Goal: Task Accomplishment & Management: Complete application form

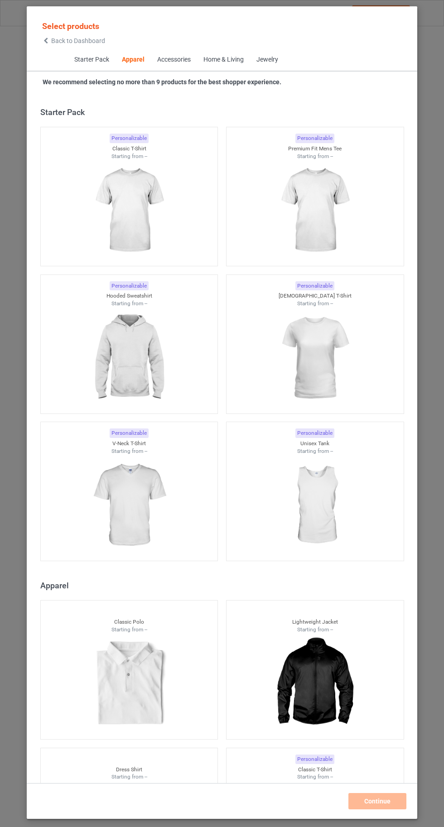
scroll to position [484, 0]
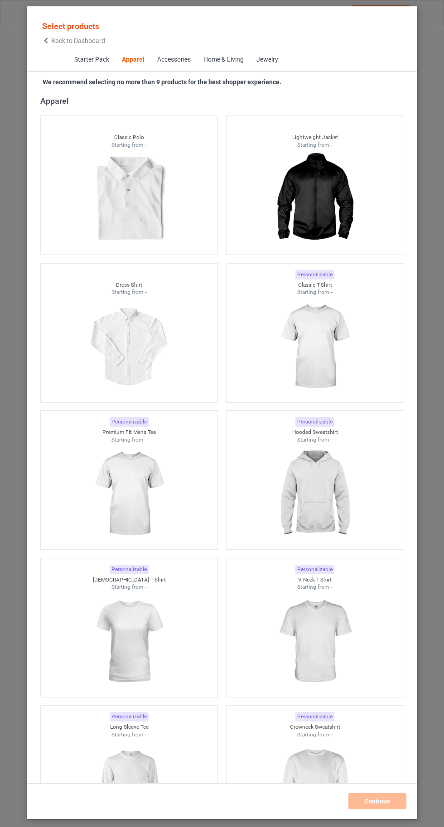
click at [325, 373] on img at bounding box center [314, 346] width 81 height 101
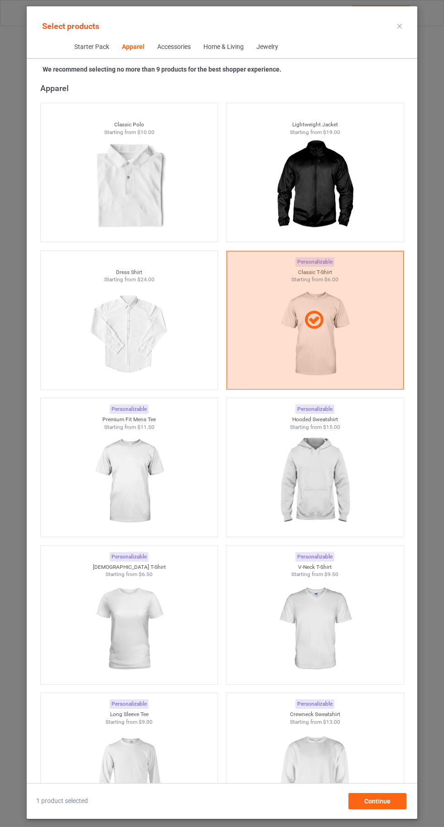
click at [322, 498] on img at bounding box center [314, 480] width 81 height 101
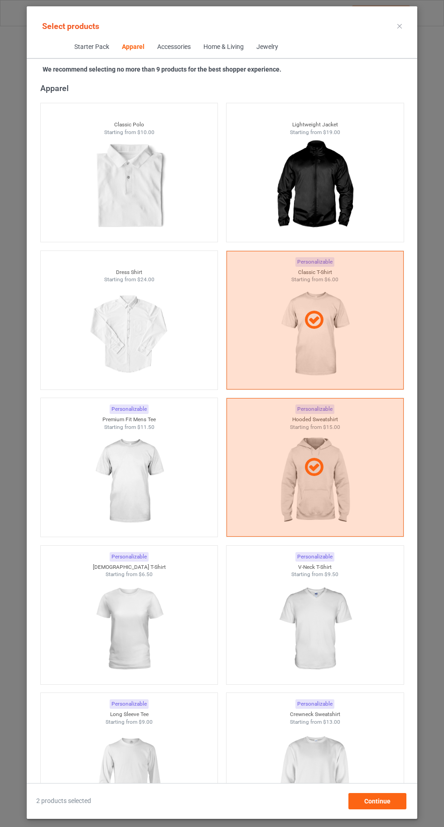
click at [138, 768] on img at bounding box center [128, 775] width 81 height 101
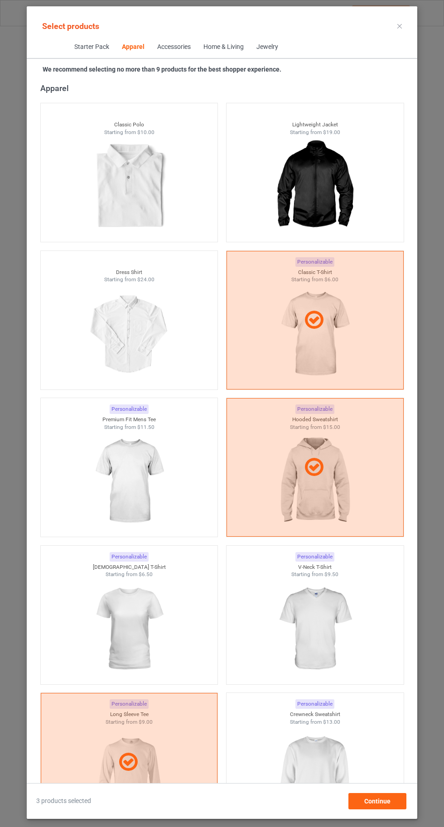
click at [345, 629] on img at bounding box center [314, 628] width 81 height 101
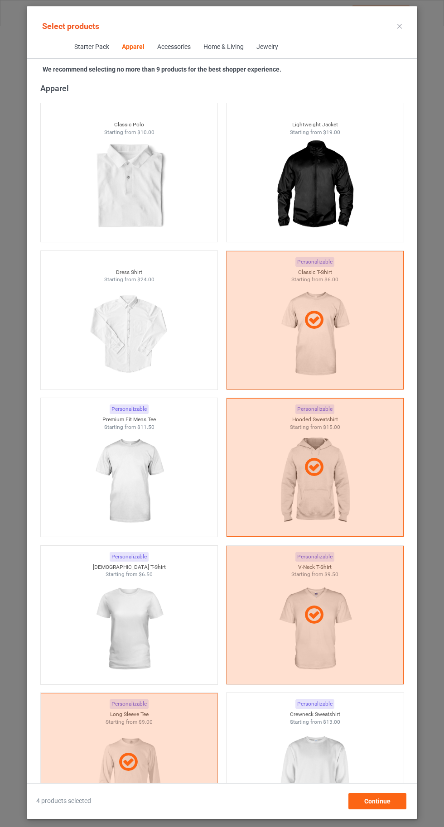
click at [319, 768] on img at bounding box center [314, 775] width 81 height 101
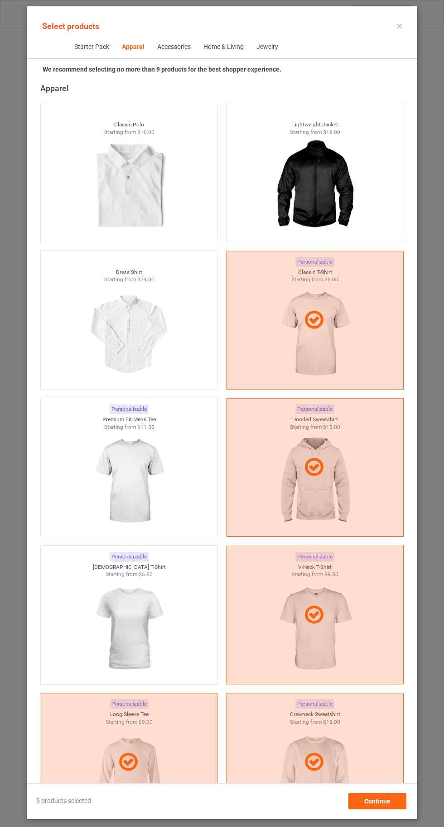
click at [143, 621] on img at bounding box center [128, 628] width 81 height 101
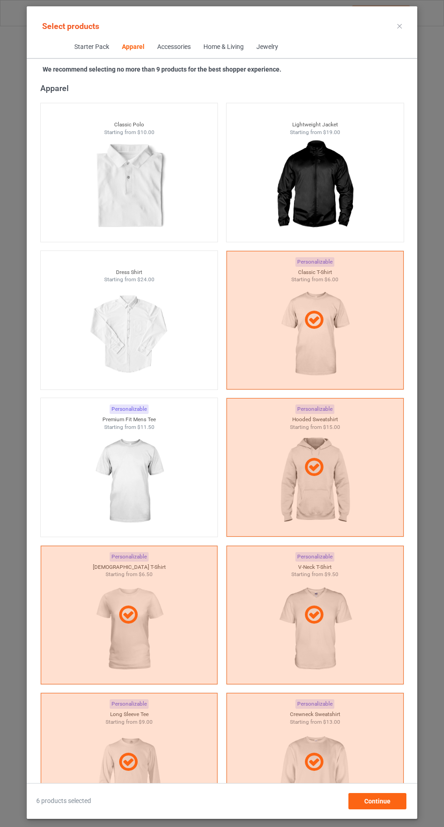
click at [162, 469] on img at bounding box center [128, 480] width 81 height 101
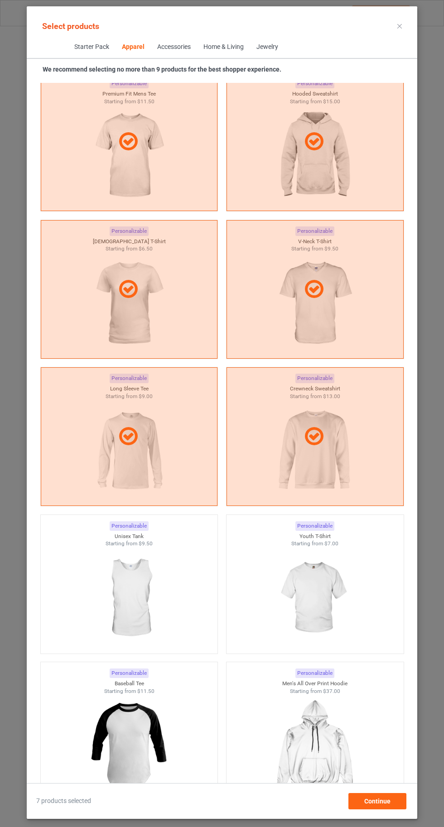
scroll to position [854, 0]
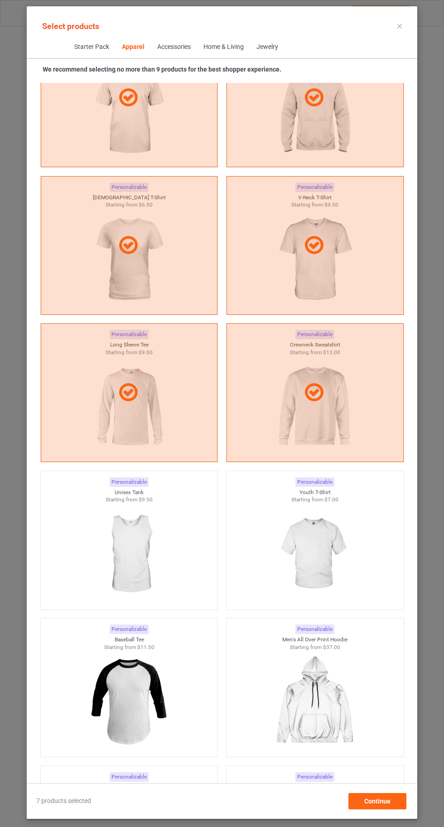
click at [328, 554] on img at bounding box center [314, 553] width 81 height 101
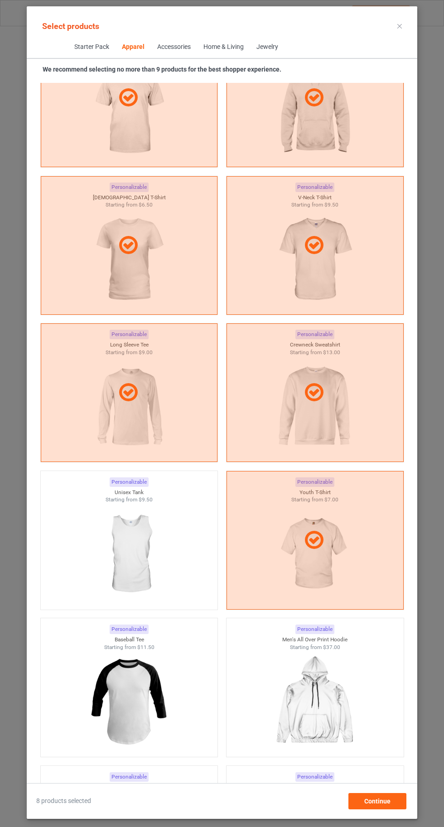
click at [399, 26] on icon at bounding box center [399, 26] width 5 height 5
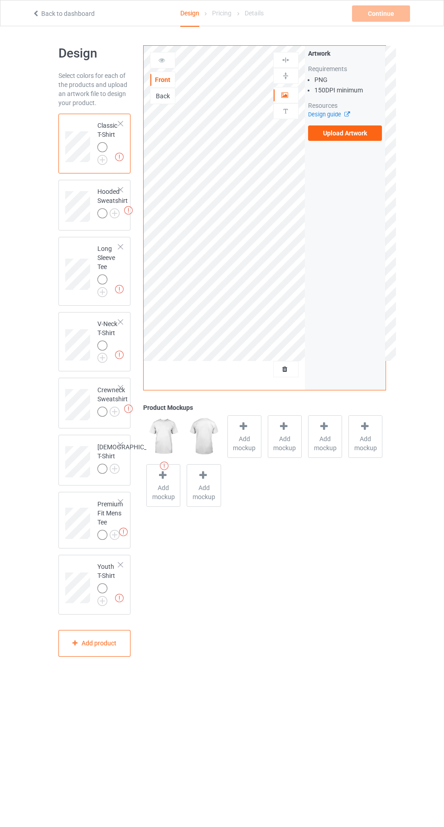
click at [0, 0] on img at bounding box center [0, 0] width 0 height 0
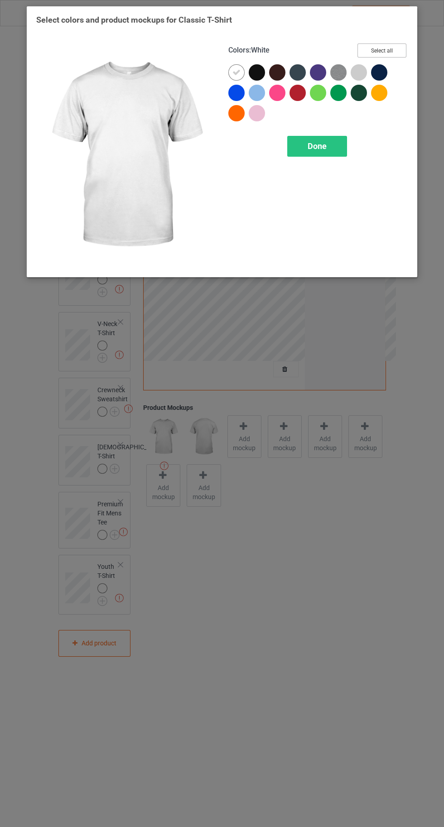
click at [385, 45] on button "Select all" at bounding box center [381, 50] width 49 height 14
click at [230, 72] on div at bounding box center [236, 72] width 16 height 16
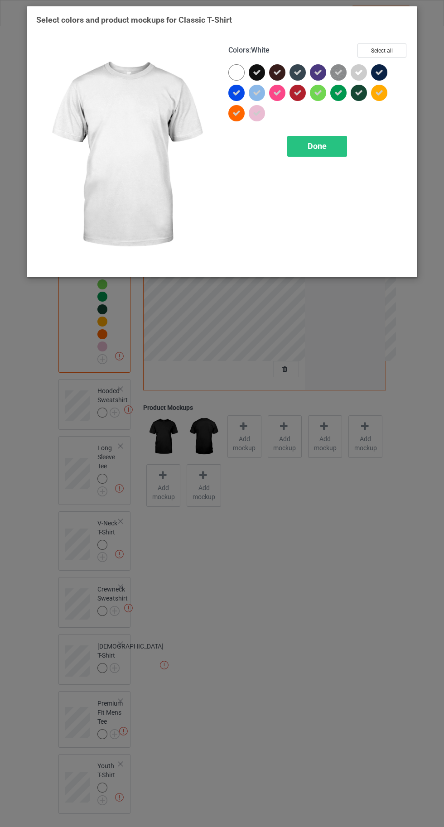
click at [309, 148] on span "Done" at bounding box center [316, 146] width 19 height 10
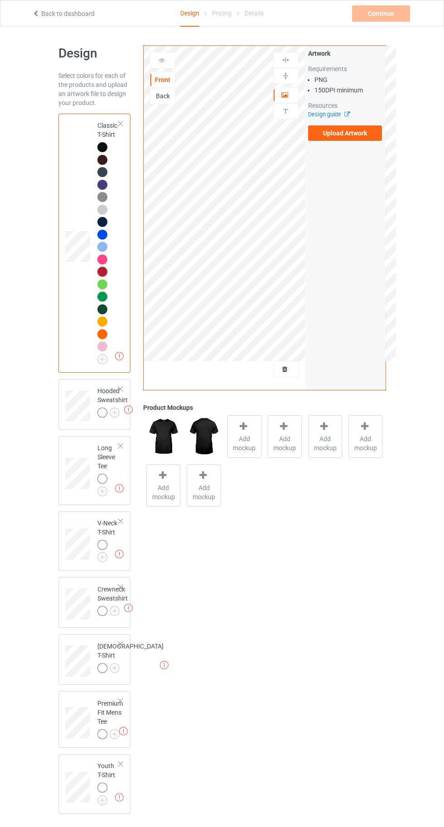
click at [345, 133] on label "Upload Artwork" at bounding box center [345, 132] width 74 height 15
click at [0, 0] on input "Upload Artwork" at bounding box center [0, 0] width 0 height 0
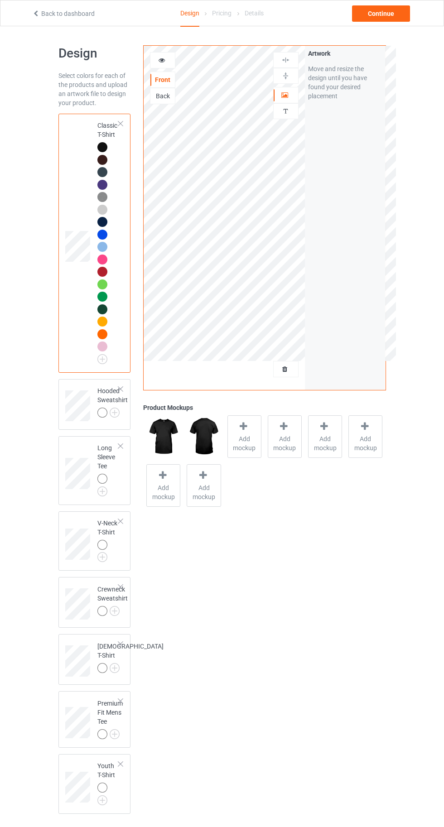
click at [283, 113] on img at bounding box center [285, 111] width 9 height 9
click at [273, 99] on div at bounding box center [285, 95] width 24 height 9
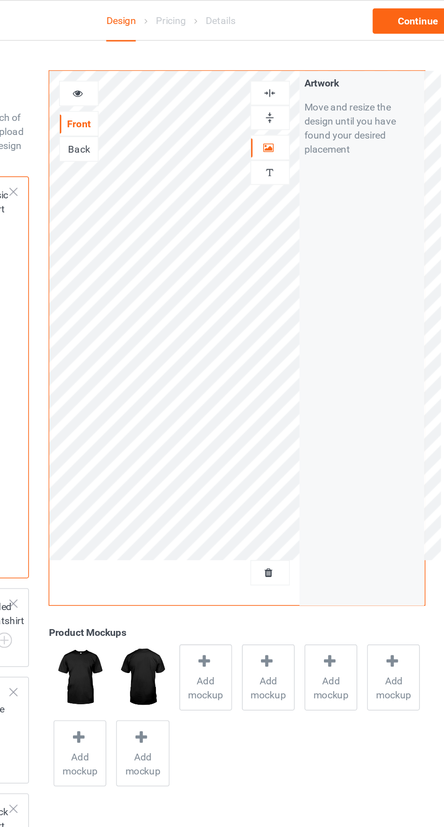
click at [162, 94] on div "Back" at bounding box center [162, 95] width 24 height 9
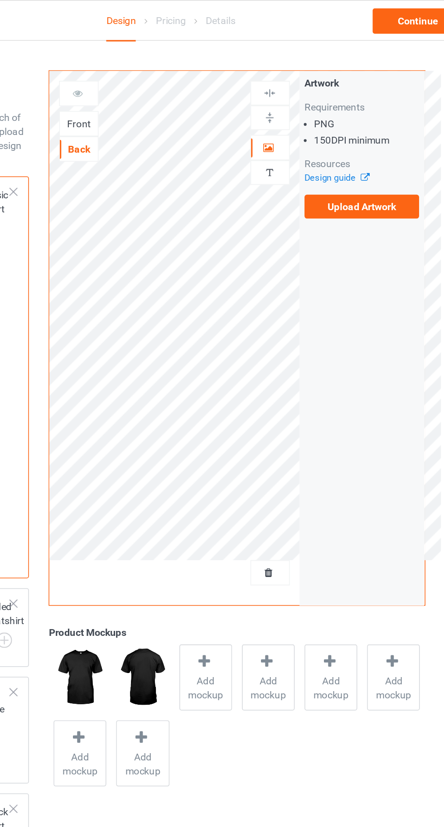
click at [338, 130] on label "Upload Artwork" at bounding box center [345, 132] width 74 height 15
click at [0, 0] on input "Upload Artwork" at bounding box center [0, 0] width 0 height 0
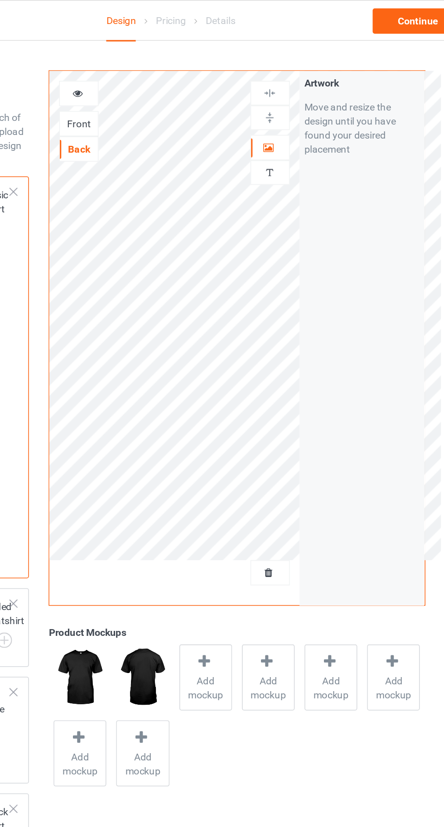
click at [244, 431] on div at bounding box center [244, 427] width 13 height 13
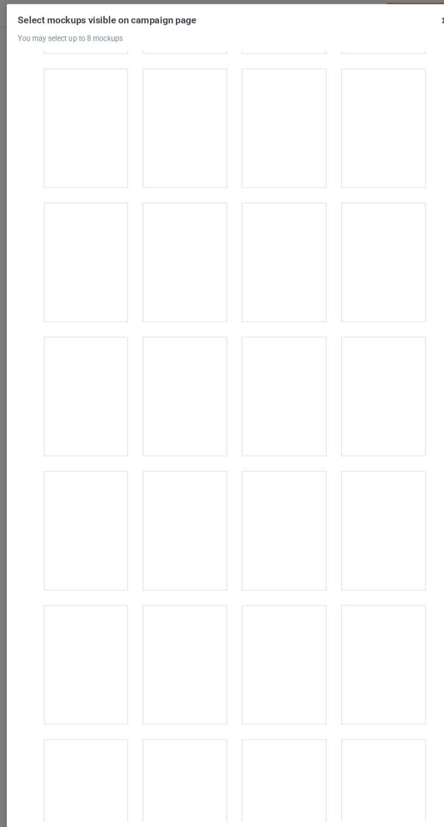
scroll to position [1822, 0]
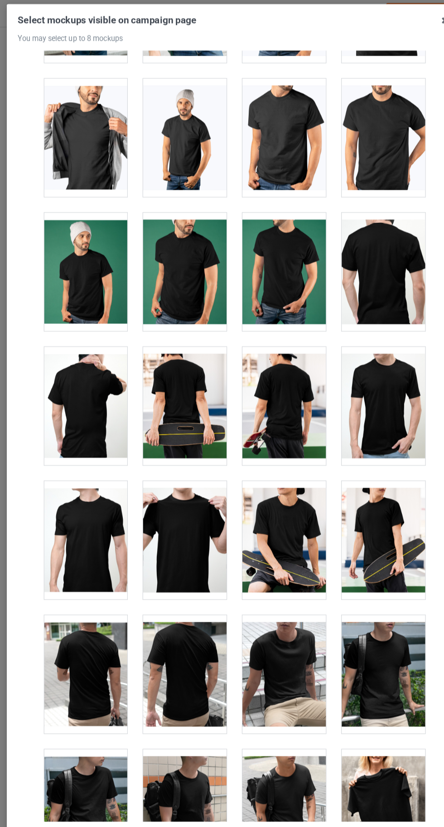
click at [184, 365] on div at bounding box center [179, 350] width 72 height 101
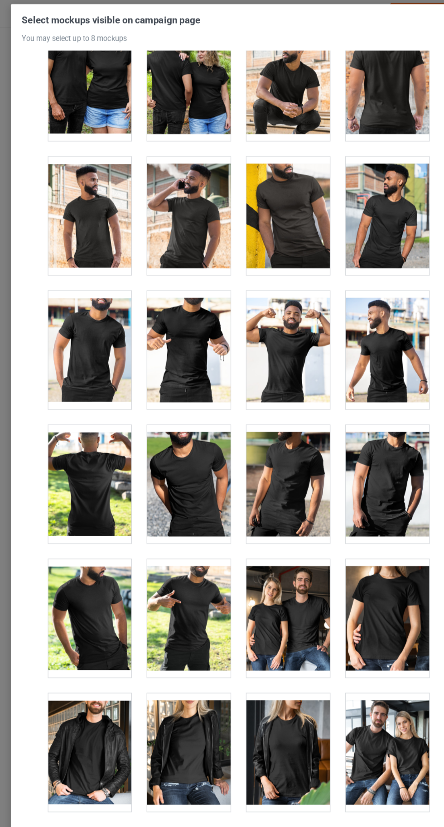
scroll to position [10492, 0]
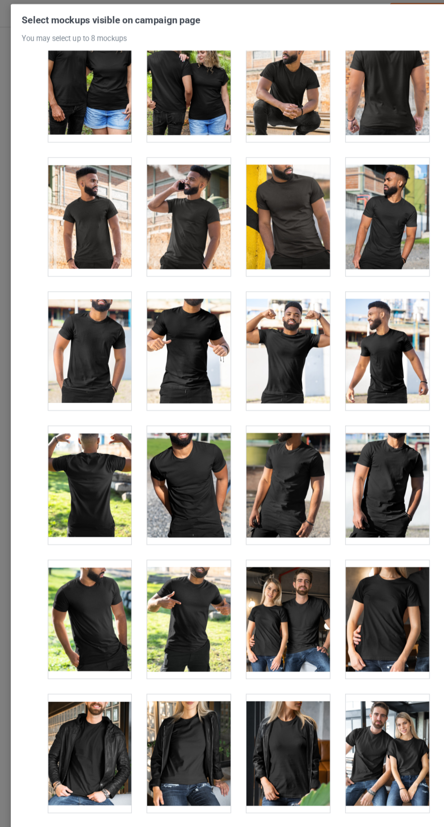
click at [268, 297] on div at bounding box center [265, 303] width 72 height 101
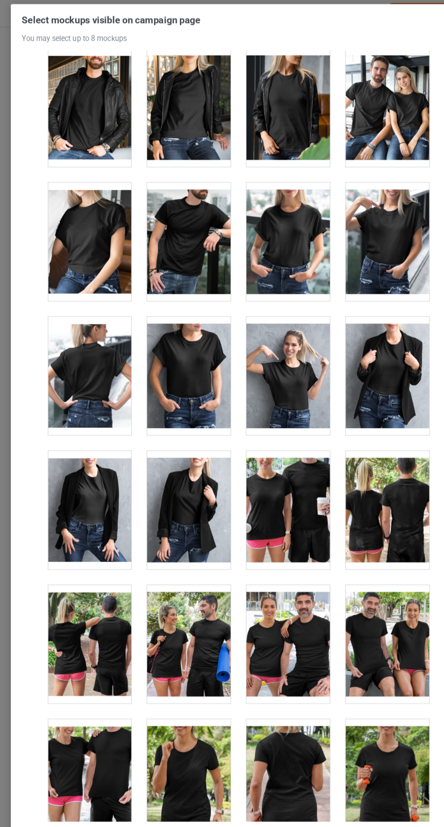
scroll to position [11045, 0]
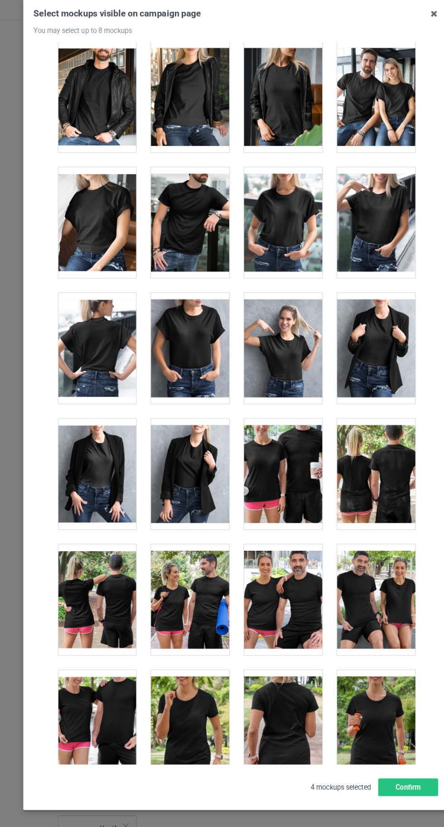
click at [177, 297] on div at bounding box center [179, 326] width 72 height 101
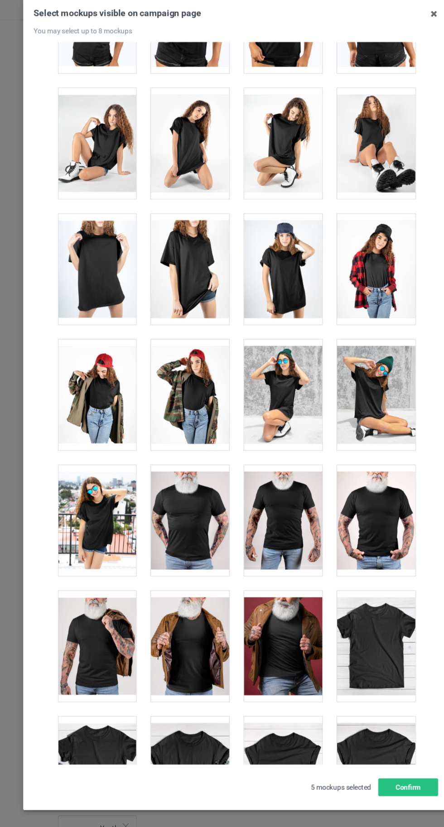
scroll to position [12150, 0]
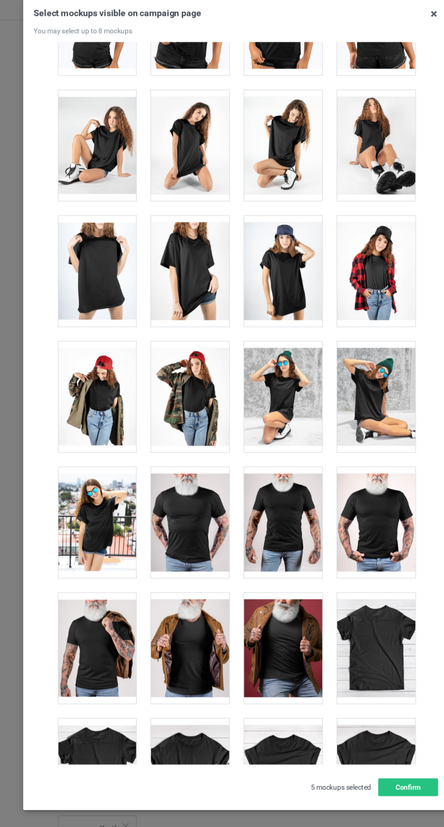
click at [83, 243] on div at bounding box center [94, 255] width 72 height 101
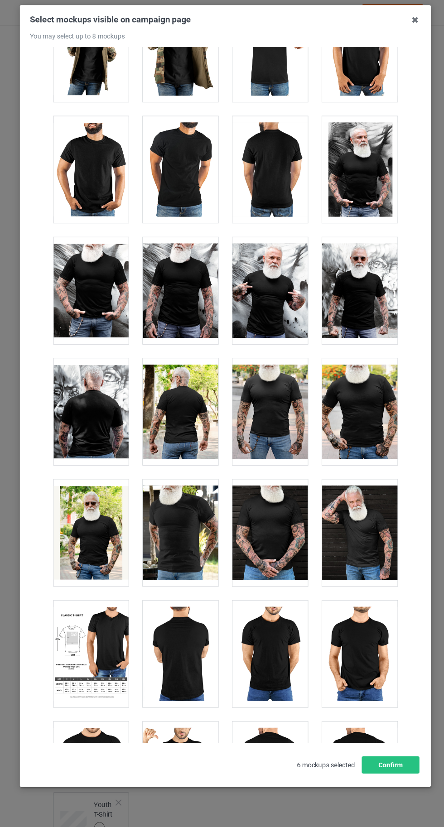
scroll to position [7065, 0]
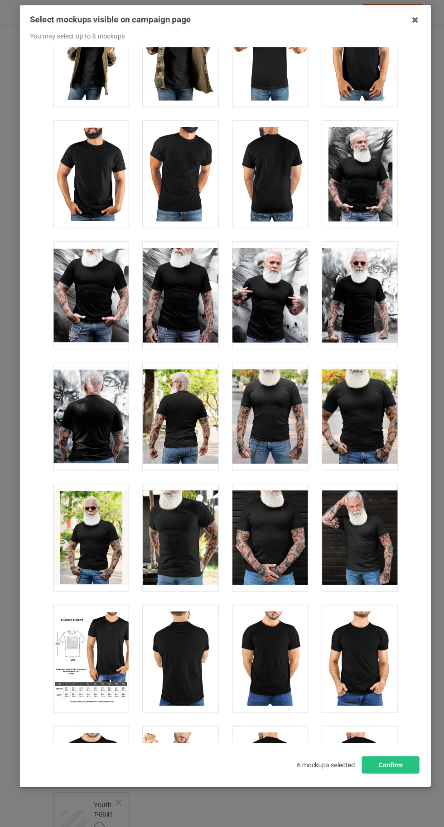
click at [104, 375] on div at bounding box center [94, 396] width 72 height 101
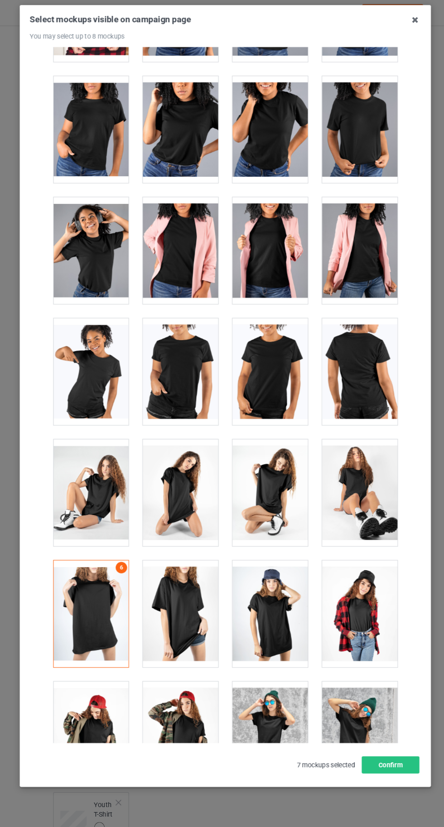
scroll to position [12481, 0]
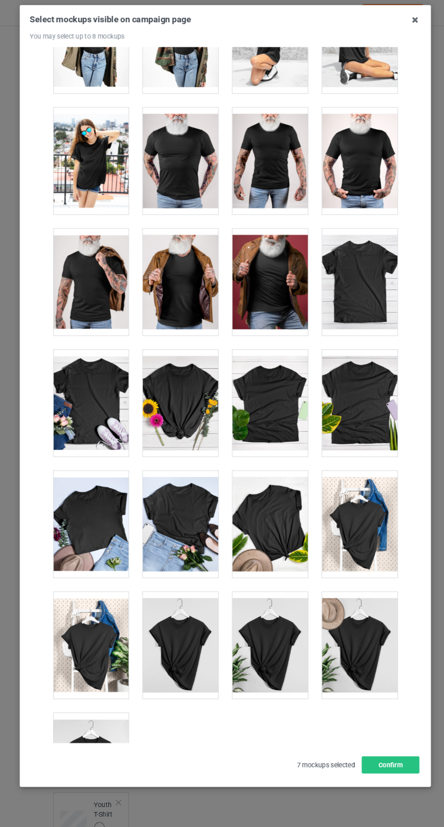
click at [89, 705] on div at bounding box center [94, 729] width 72 height 101
click at [381, 736] on button "Confirm" at bounding box center [378, 728] width 55 height 16
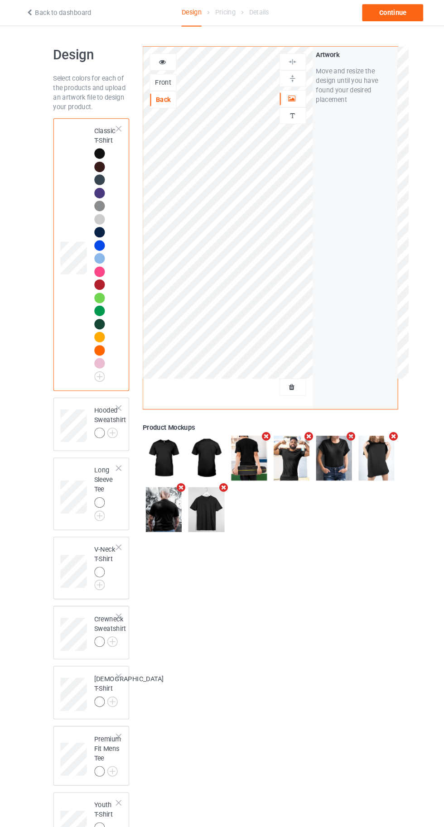
click at [0, 0] on img at bounding box center [0, 0] width 0 height 0
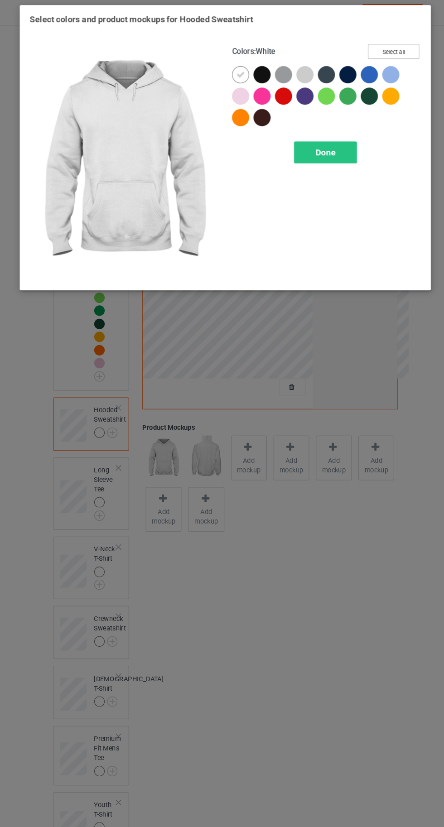
click at [385, 51] on button "Select all" at bounding box center [381, 50] width 49 height 14
click at [233, 72] on icon at bounding box center [236, 72] width 8 height 8
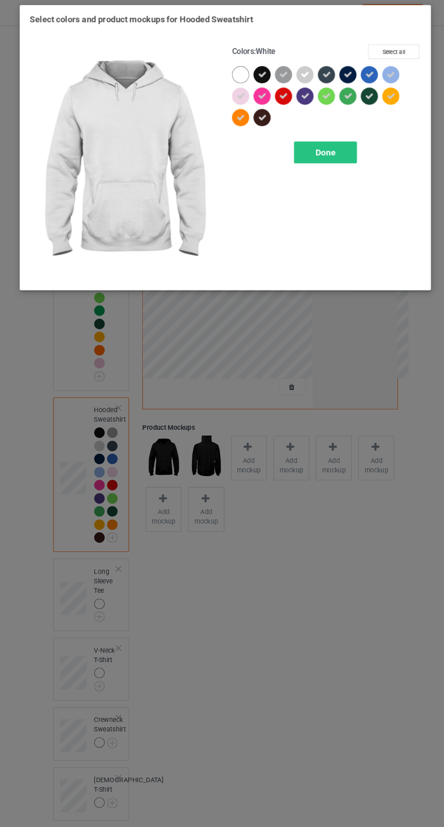
click at [310, 151] on div "Done" at bounding box center [317, 146] width 60 height 21
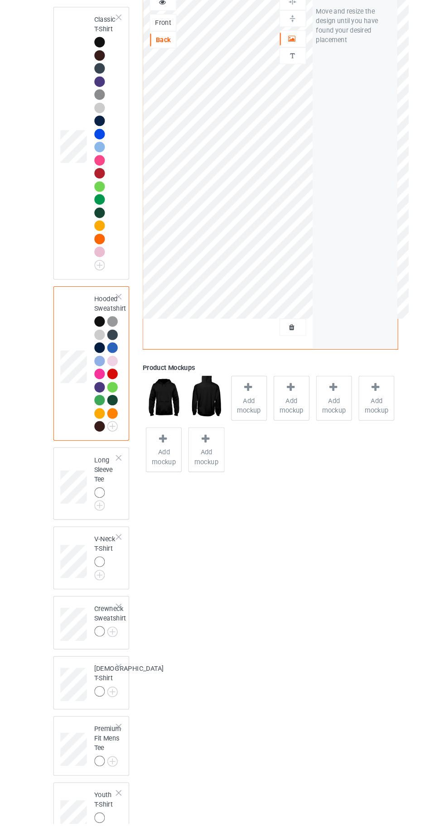
scroll to position [67, 0]
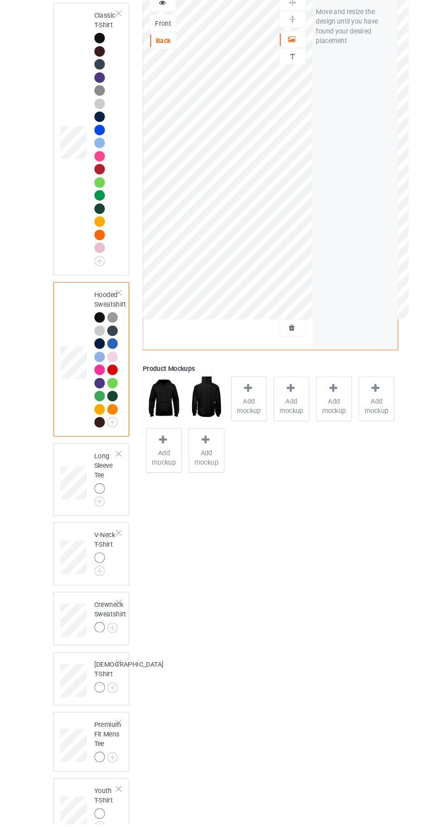
click at [0, 0] on img at bounding box center [0, 0] width 0 height 0
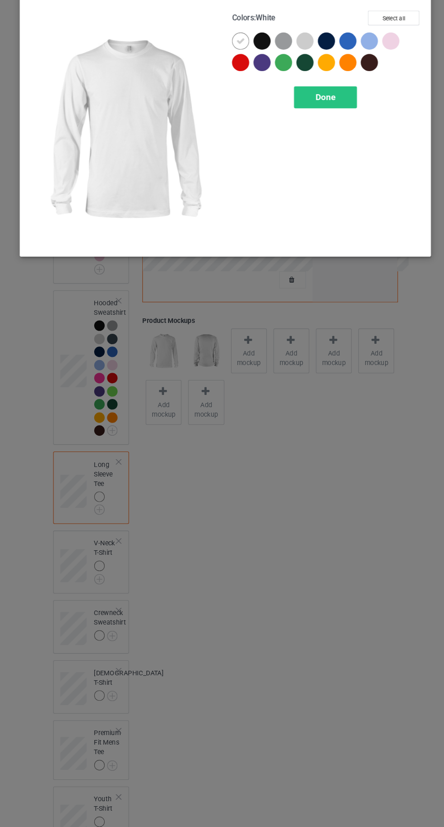
scroll to position [70, 0]
click at [377, 49] on button "Select all" at bounding box center [381, 50] width 49 height 14
click at [234, 73] on icon at bounding box center [236, 72] width 8 height 8
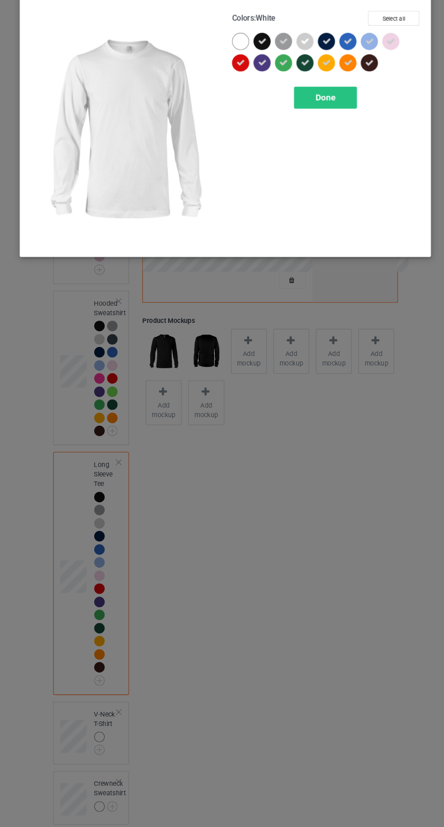
click at [280, 71] on icon at bounding box center [277, 72] width 8 height 8
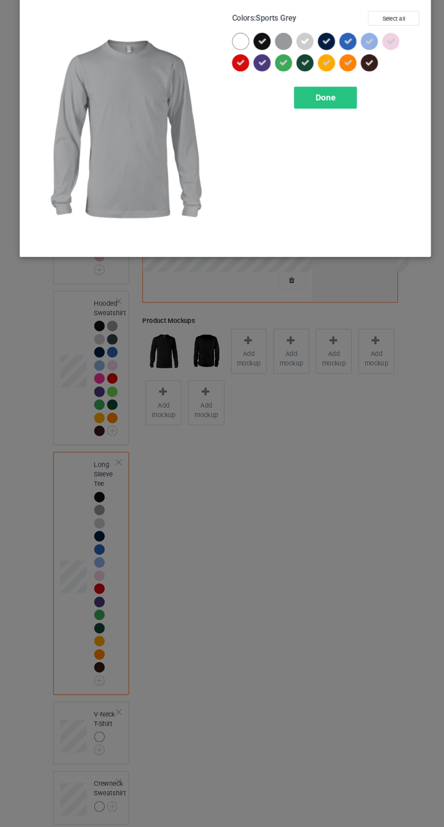
click at [297, 72] on icon at bounding box center [297, 72] width 8 height 8
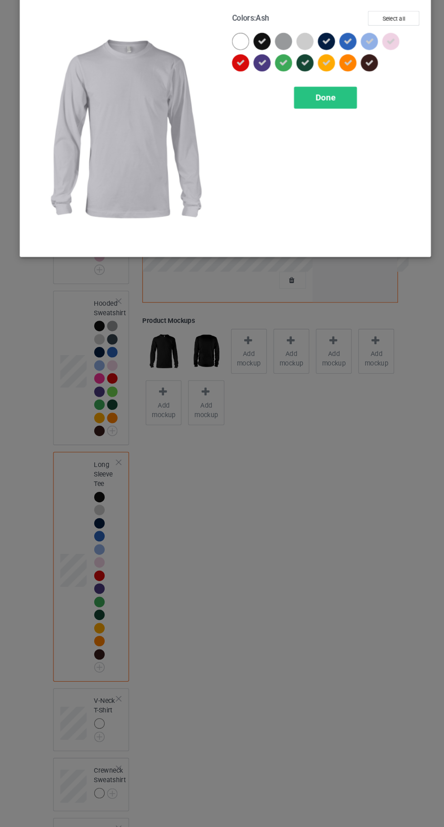
click at [313, 130] on div "Done" at bounding box center [317, 125] width 60 height 21
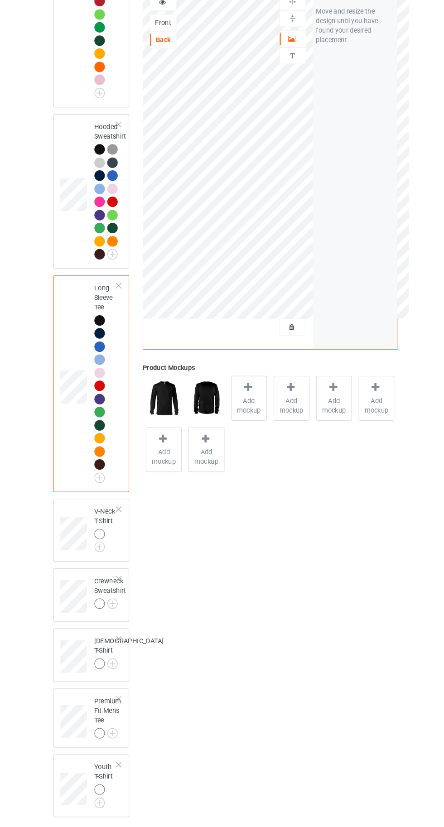
scroll to position [226, 0]
click at [0, 0] on img at bounding box center [0, 0] width 0 height 0
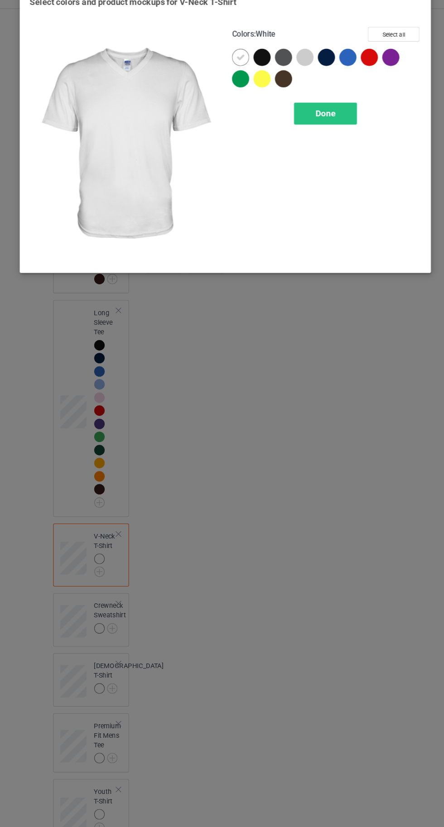
scroll to position [229, 0]
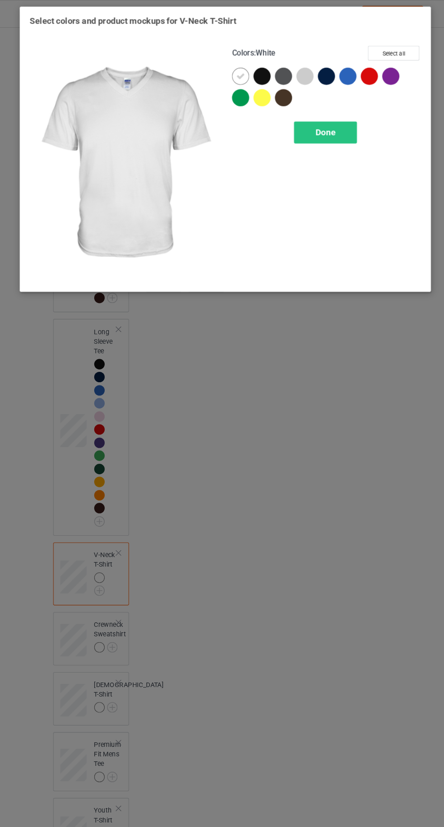
click at [375, 48] on button "Select all" at bounding box center [381, 50] width 49 height 14
click at [234, 75] on icon at bounding box center [236, 72] width 8 height 8
click at [297, 72] on icon at bounding box center [297, 72] width 8 height 8
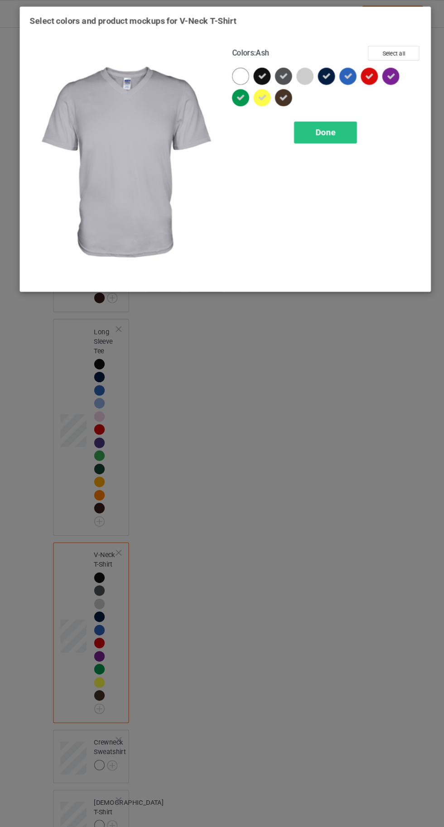
click at [321, 130] on div "Done" at bounding box center [317, 125] width 60 height 21
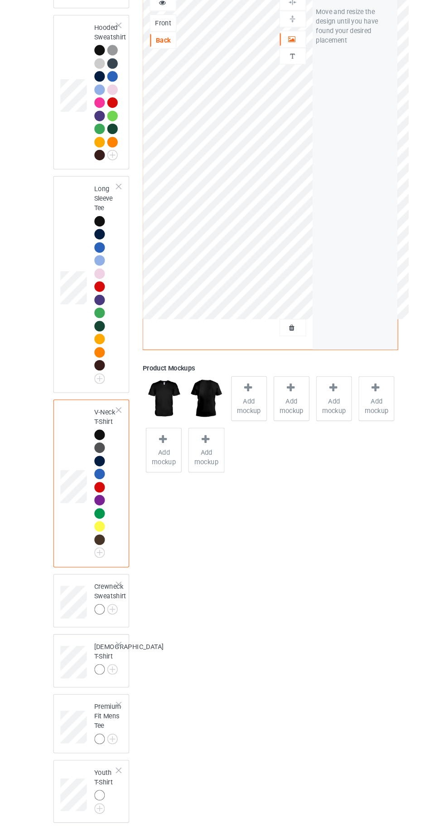
scroll to position [326, 0]
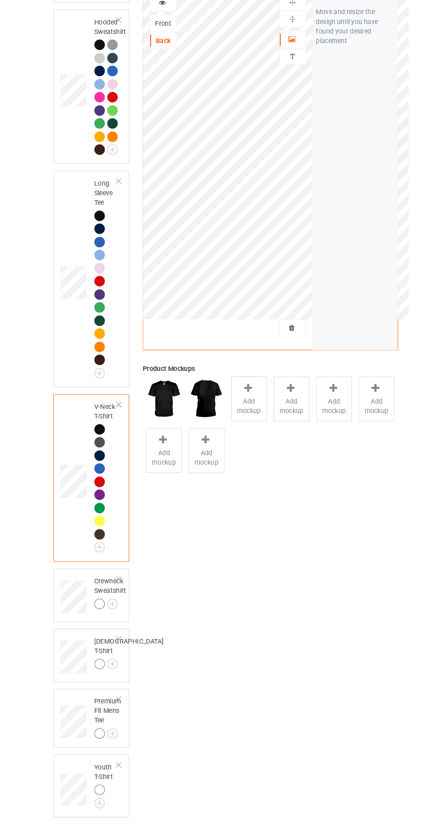
click at [0, 0] on img at bounding box center [0, 0] width 0 height 0
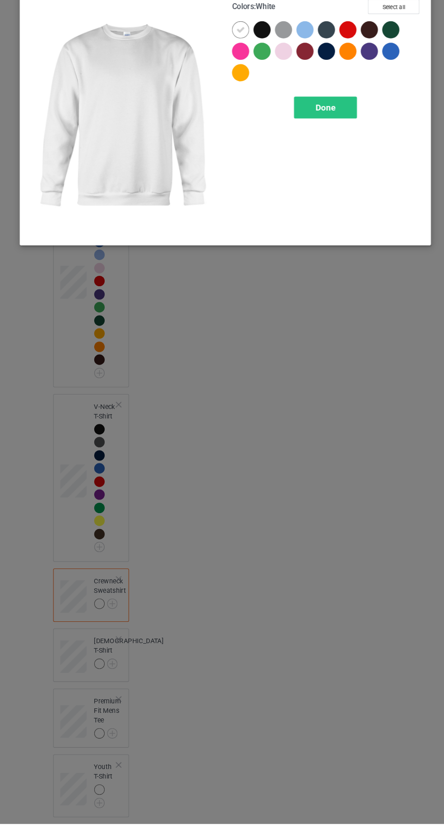
scroll to position [329, 0]
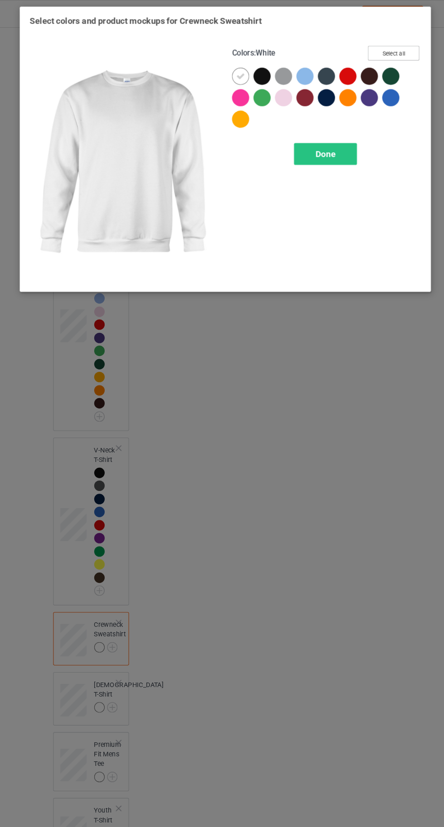
click at [390, 46] on button "Select all" at bounding box center [381, 50] width 49 height 14
click at [233, 76] on icon at bounding box center [236, 72] width 8 height 8
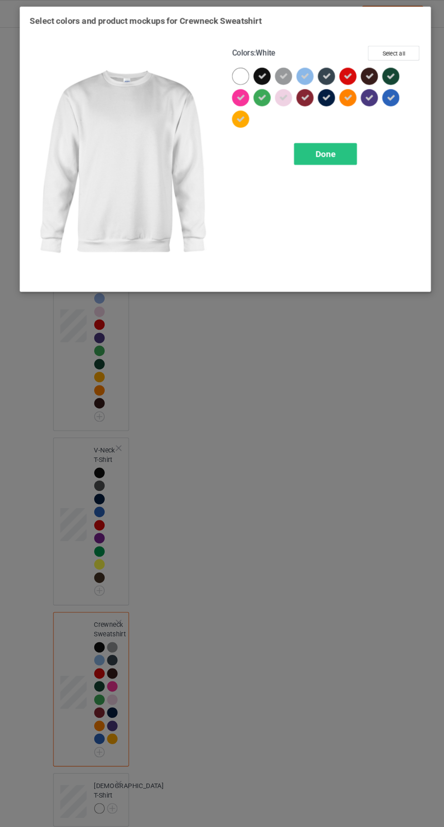
click at [321, 154] on div "Done" at bounding box center [317, 146] width 60 height 21
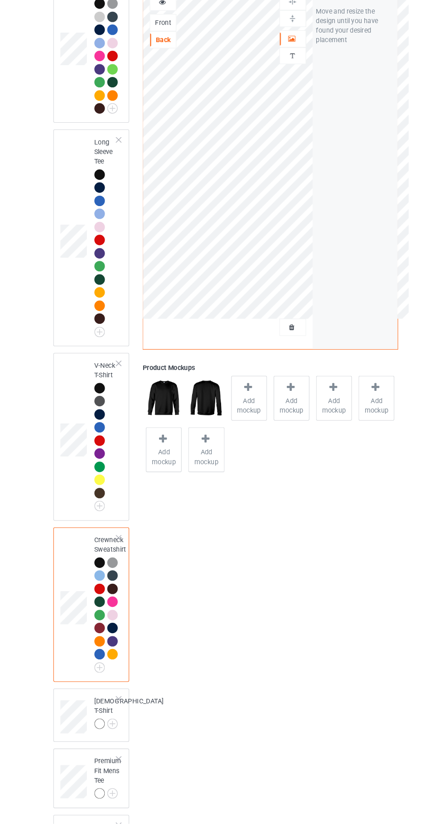
scroll to position [422, 0]
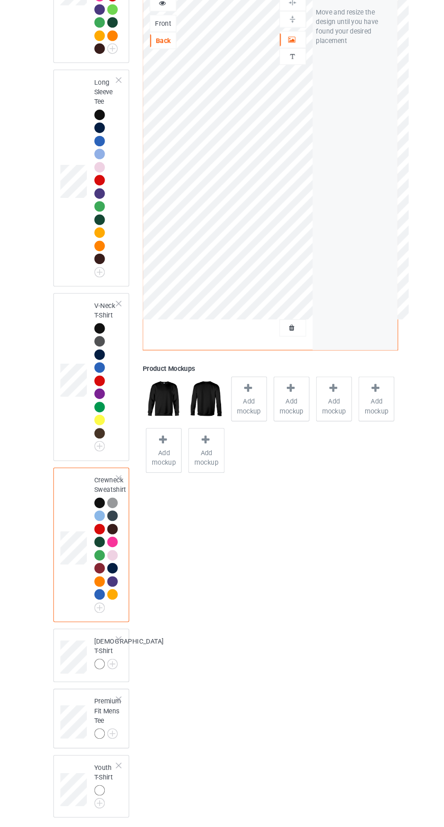
click at [0, 0] on img at bounding box center [0, 0] width 0 height 0
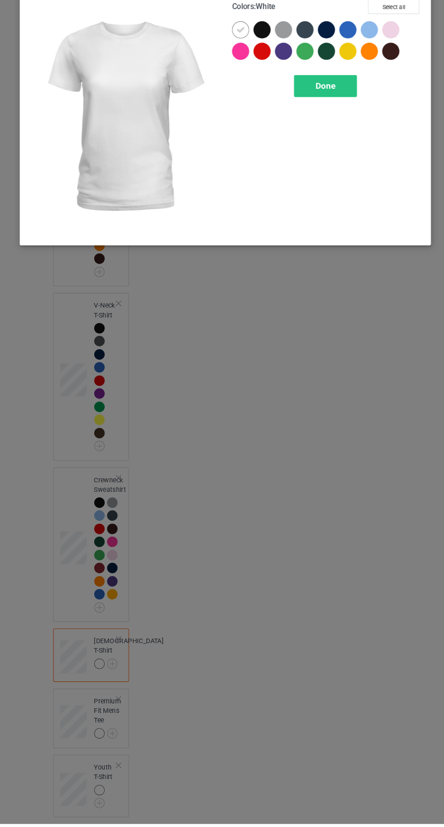
scroll to position [425, 0]
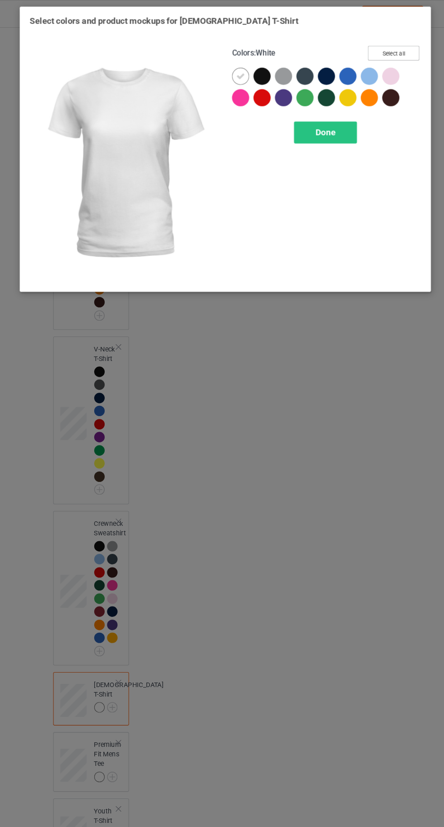
click at [384, 46] on button "Select all" at bounding box center [381, 50] width 49 height 14
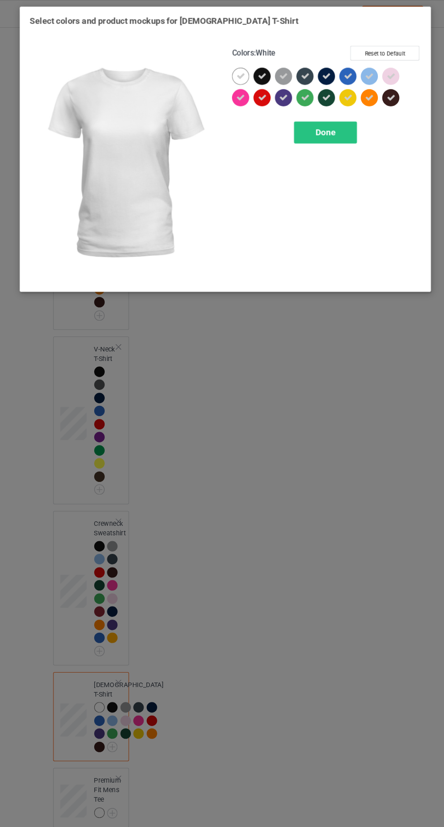
click at [236, 72] on icon at bounding box center [236, 72] width 8 height 8
click at [281, 71] on icon at bounding box center [277, 72] width 8 height 8
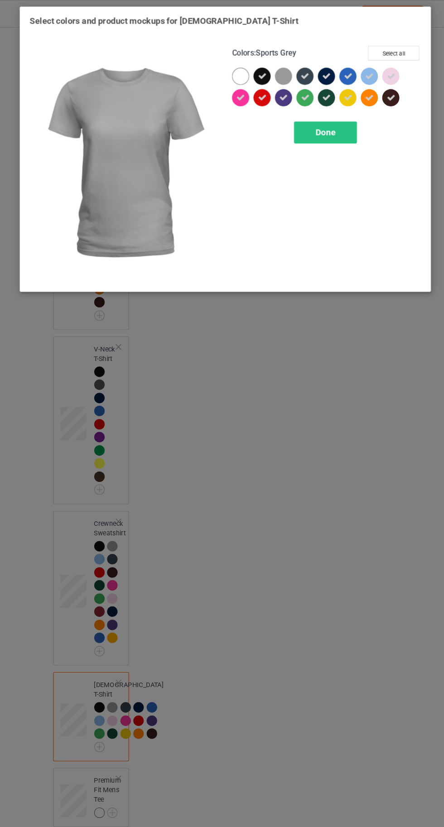
click at [358, 72] on icon at bounding box center [358, 72] width 8 height 8
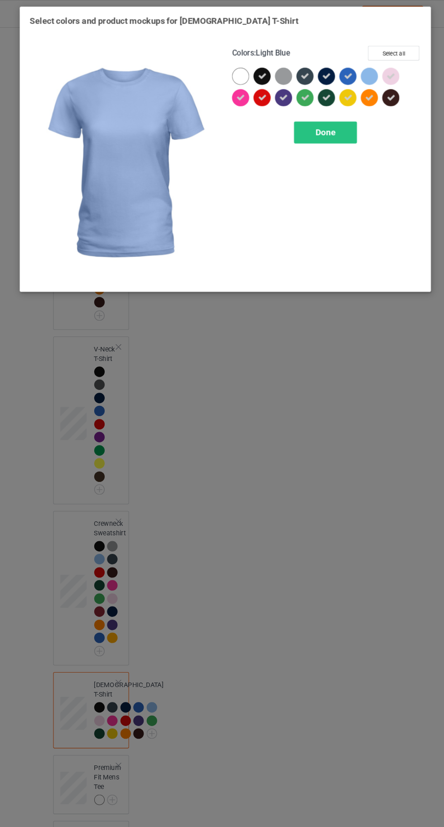
click at [325, 126] on span "Done" at bounding box center [316, 126] width 19 height 10
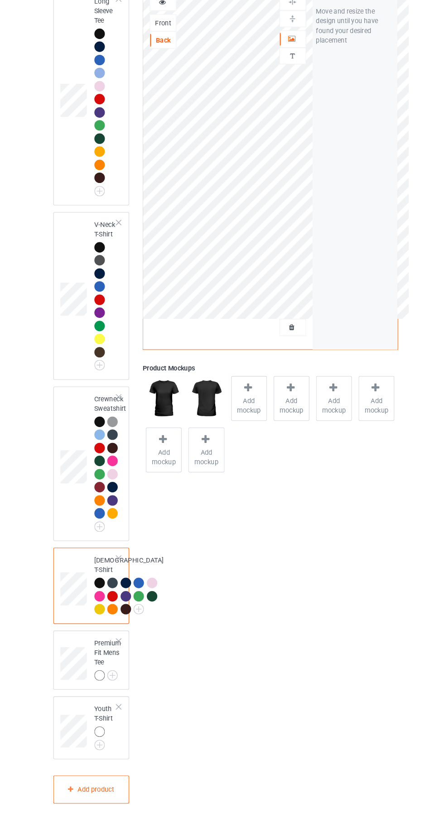
scroll to position [571, 0]
click at [0, 0] on img at bounding box center [0, 0] width 0 height 0
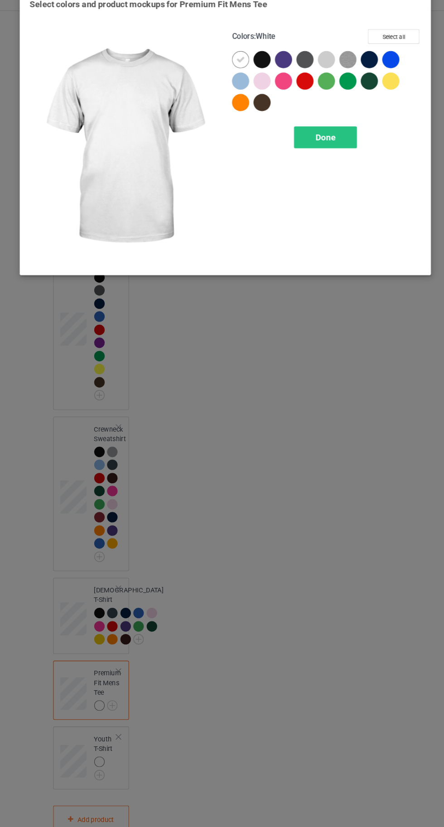
scroll to position [574, 0]
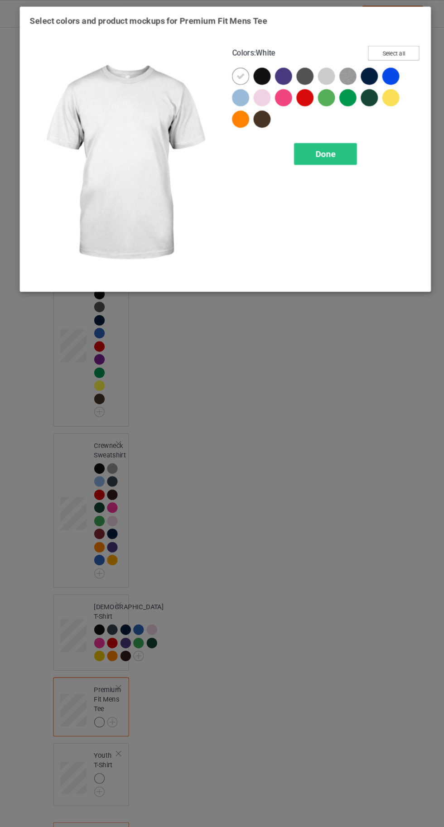
click at [385, 46] on button "Select all" at bounding box center [381, 50] width 49 height 14
click at [236, 72] on icon at bounding box center [236, 72] width 8 height 8
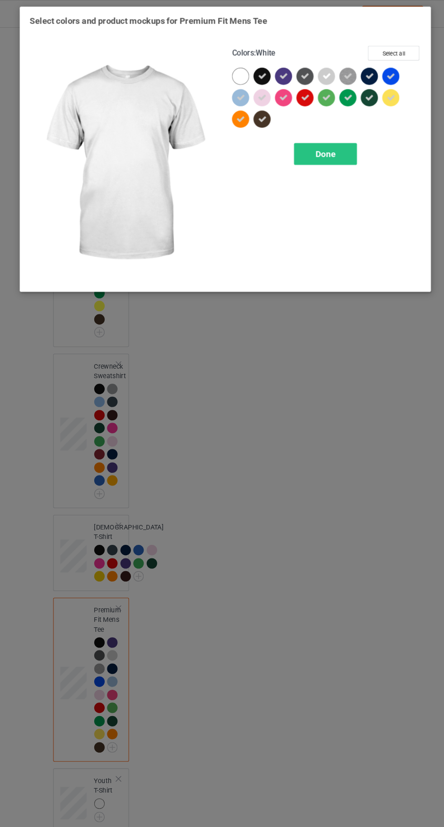
click at [317, 72] on icon at bounding box center [318, 72] width 8 height 8
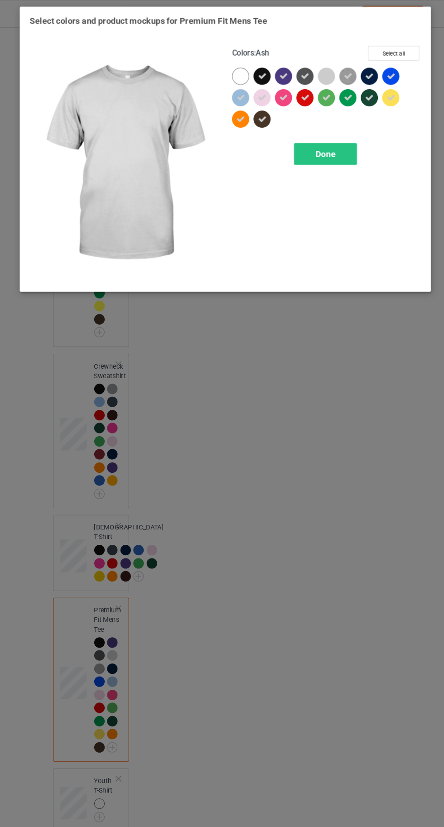
click at [338, 72] on icon at bounding box center [338, 72] width 8 height 8
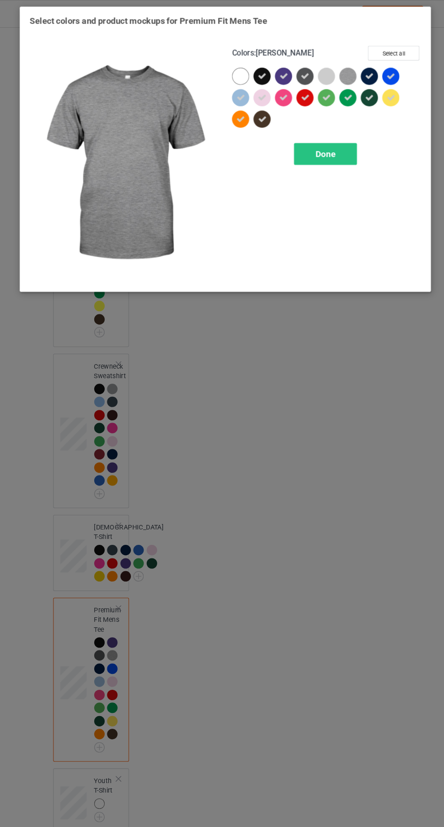
click at [307, 141] on span "Done" at bounding box center [316, 146] width 19 height 10
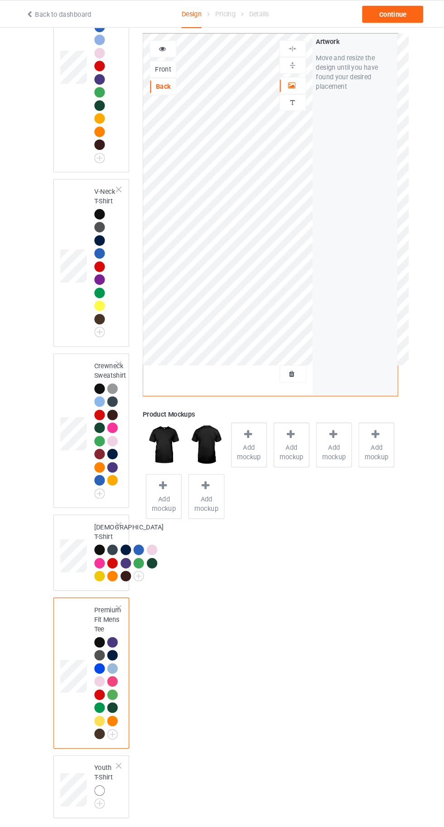
scroll to position [658, 0]
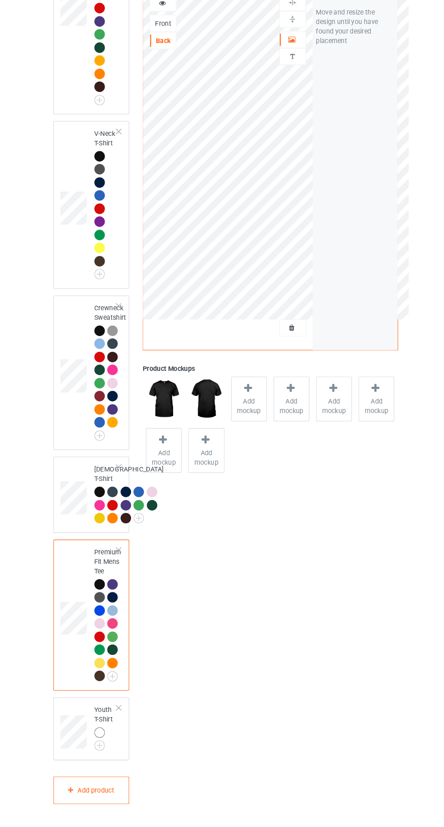
click at [0, 0] on img at bounding box center [0, 0] width 0 height 0
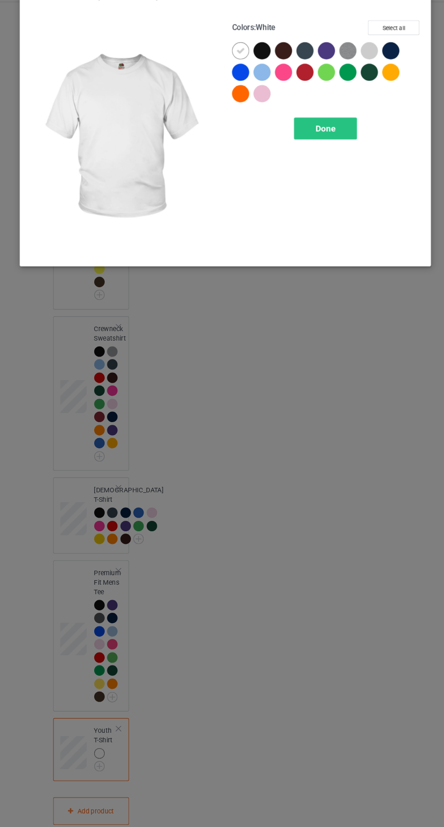
scroll to position [661, 0]
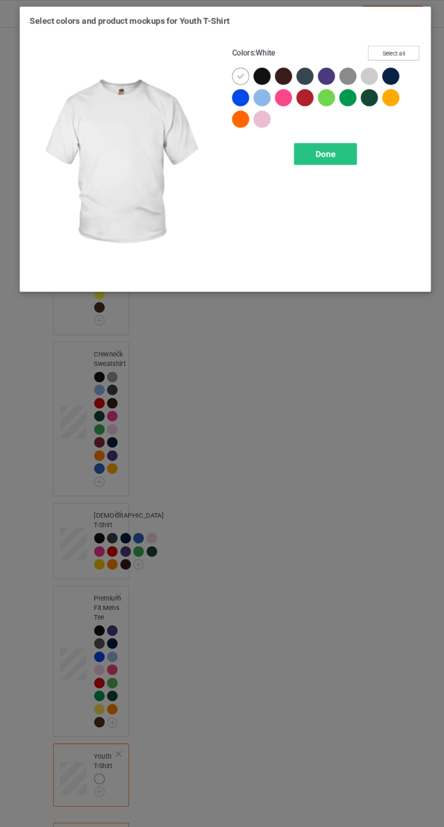
click at [373, 45] on button "Select all" at bounding box center [381, 50] width 49 height 14
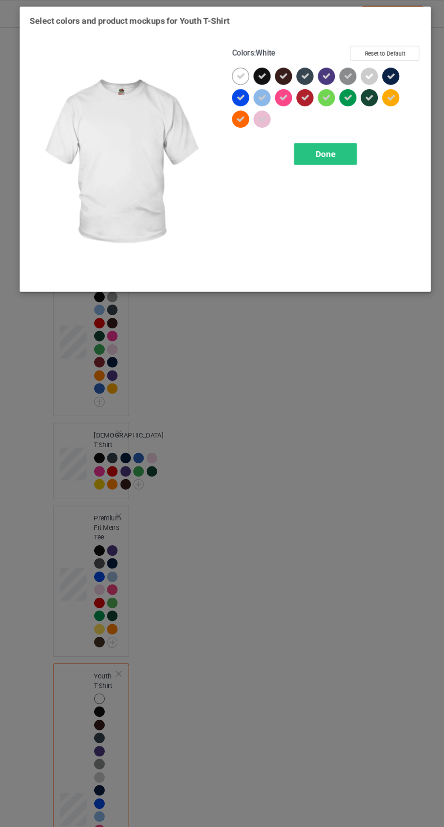
click at [236, 72] on icon at bounding box center [236, 72] width 8 height 8
click at [341, 73] on icon at bounding box center [338, 72] width 8 height 8
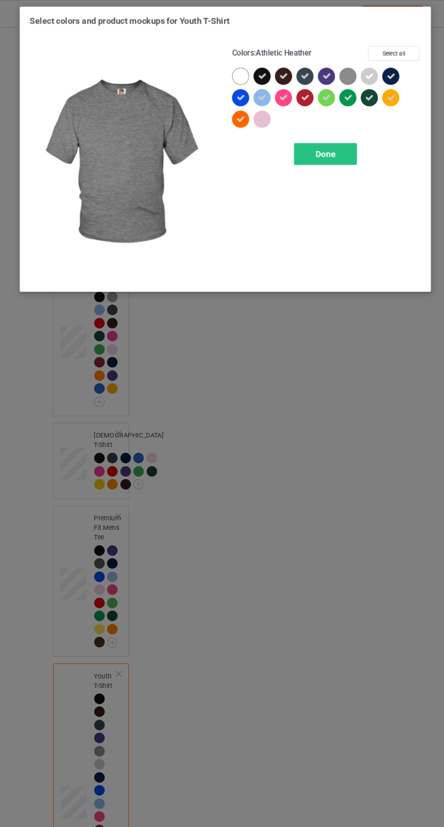
click at [358, 72] on icon at bounding box center [358, 72] width 8 height 8
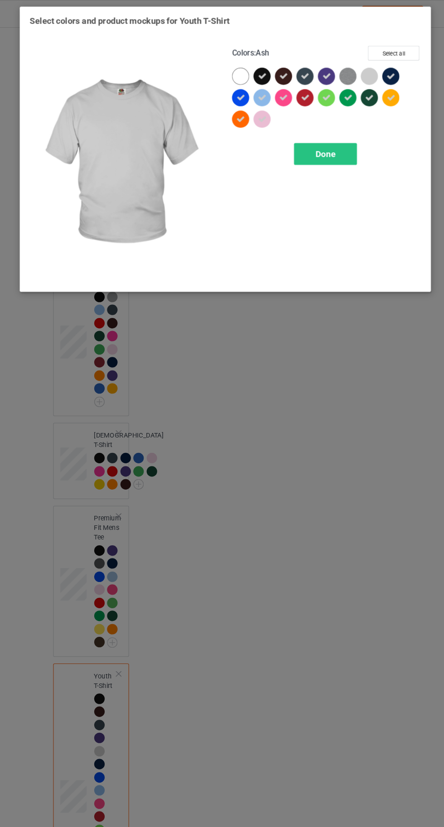
click at [330, 137] on div "Done" at bounding box center [317, 146] width 60 height 21
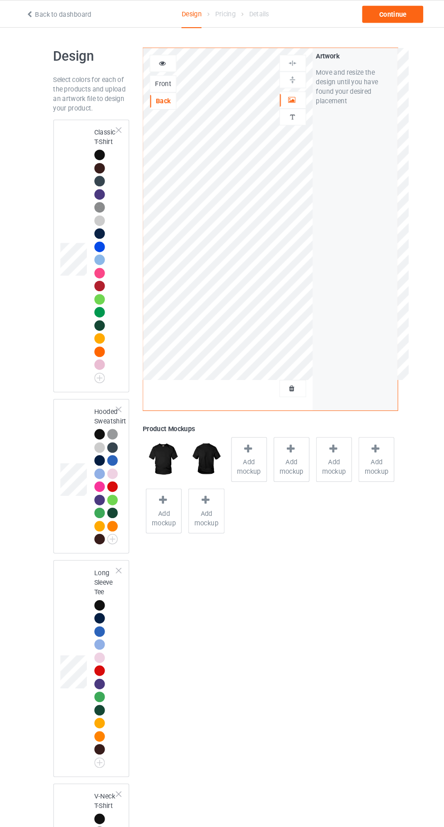
click at [102, 147] on div at bounding box center [102, 147] width 10 height 10
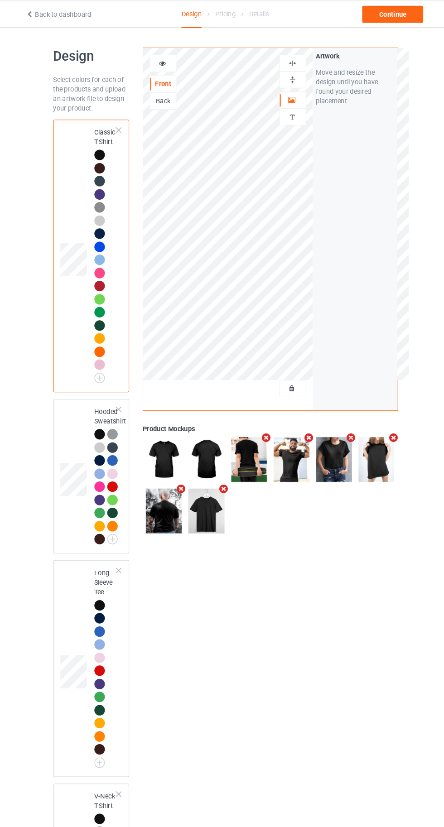
click at [168, 56] on div at bounding box center [162, 60] width 24 height 9
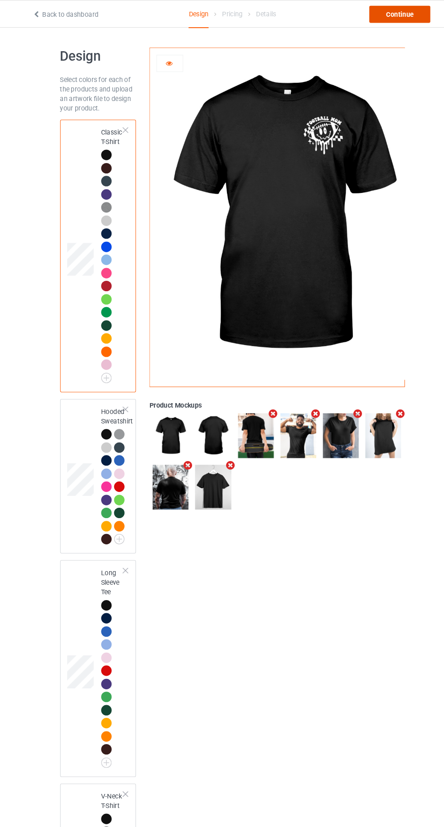
click at [391, 10] on div "Continue" at bounding box center [381, 13] width 58 height 16
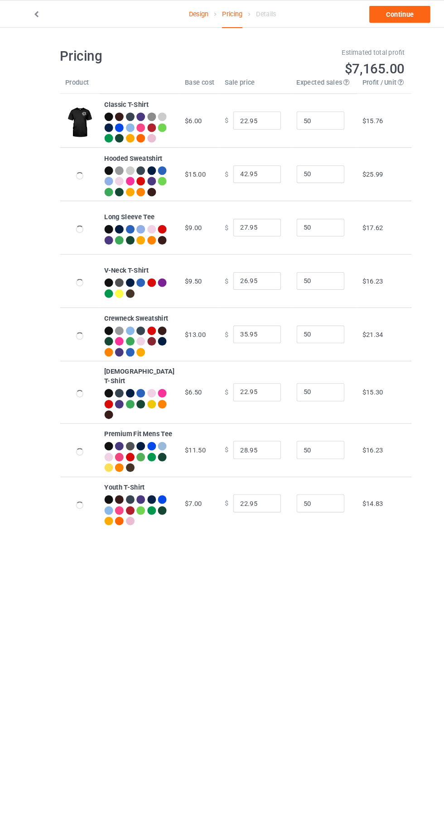
type input "26.95"
type input "46.95"
type input "31.95"
type input "30.95"
type input "39.95"
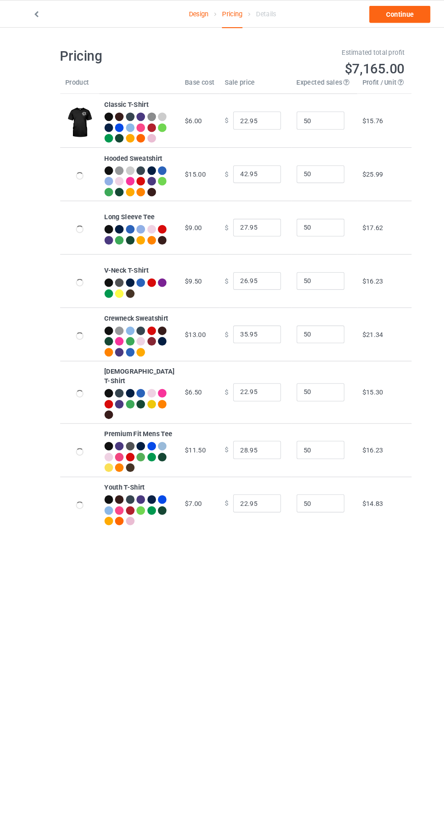
type input "26.95"
type input "32.95"
type input "26.95"
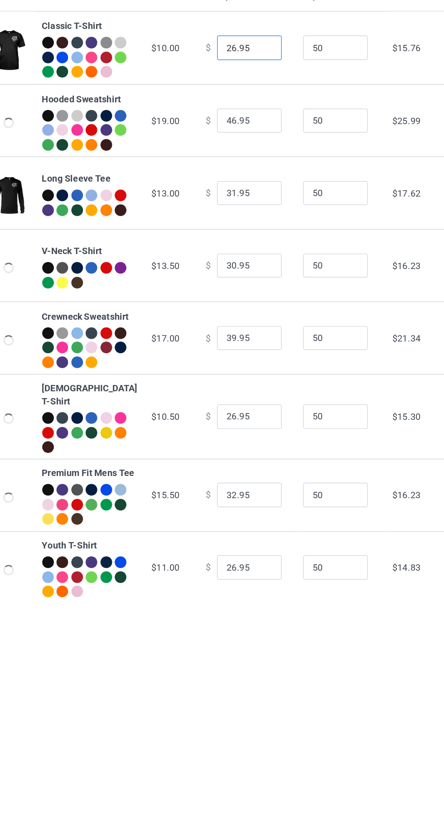
click at [230, 119] on input "26.95" at bounding box center [245, 114] width 45 height 17
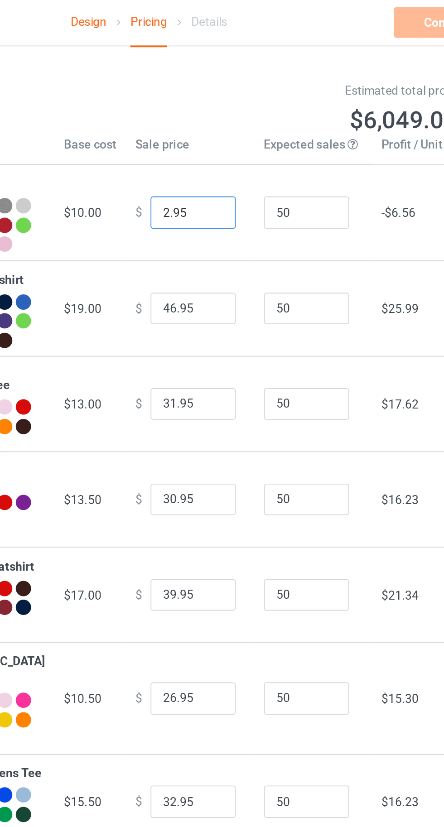
type input "20.95"
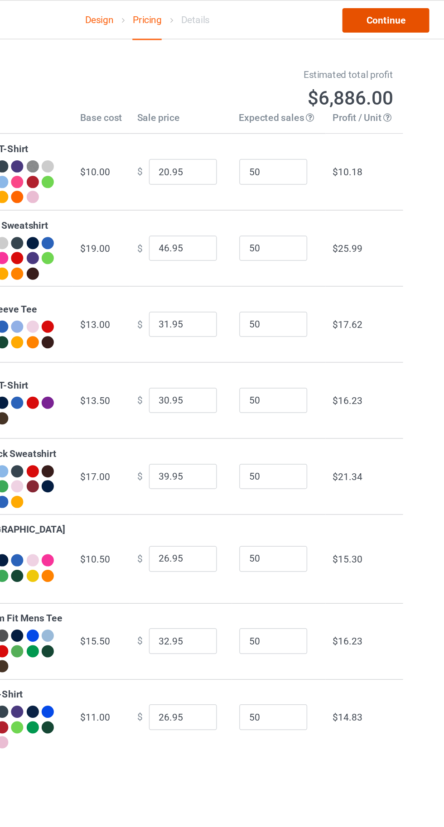
click at [386, 13] on link "Continue" at bounding box center [381, 13] width 58 height 16
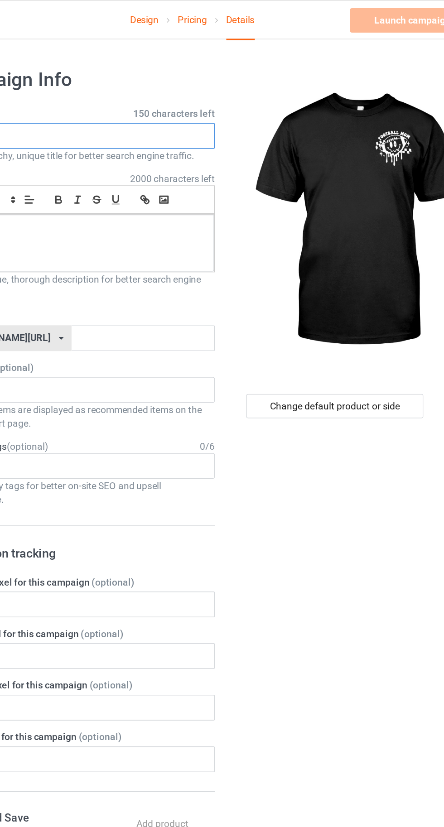
click at [143, 89] on input "text" at bounding box center [147, 90] width 178 height 17
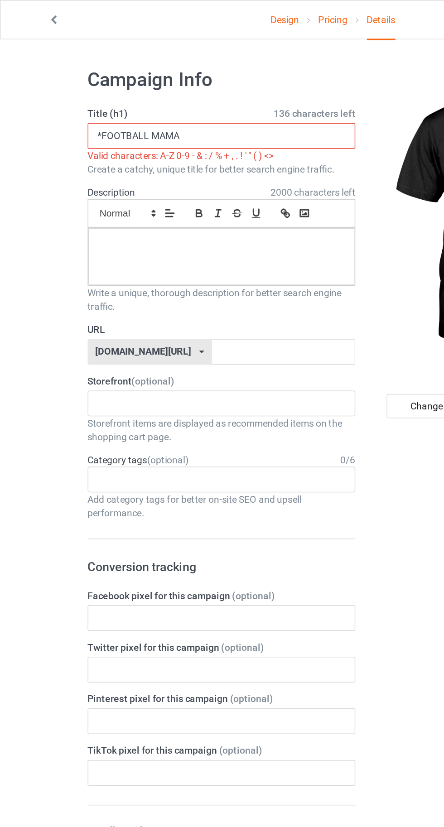
click at [65, 89] on input "*FOOTBALL MAMA" at bounding box center [147, 90] width 178 height 17
click at [65, 90] on input "*FOOTBALL MAMA" at bounding box center [147, 90] width 178 height 17
click at [73, 90] on input "*FOOTBALL MAMA" at bounding box center [147, 90] width 178 height 17
click at [67, 89] on input "*FOOTBALL MAMA" at bounding box center [147, 90] width 178 height 17
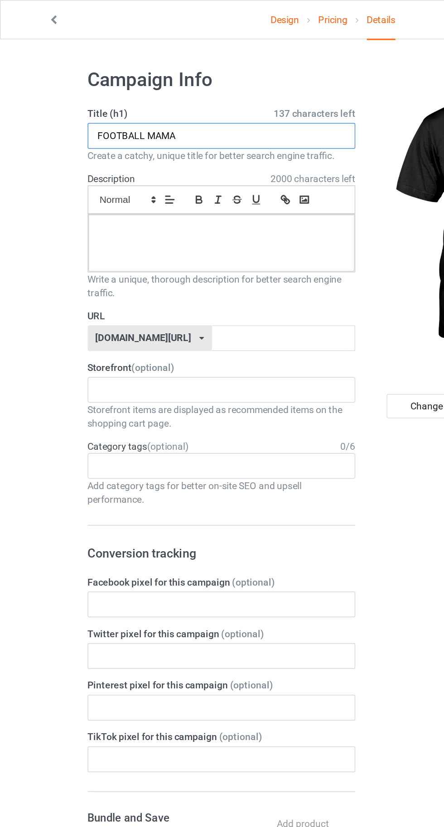
type input "FOOTBALL MAMA"
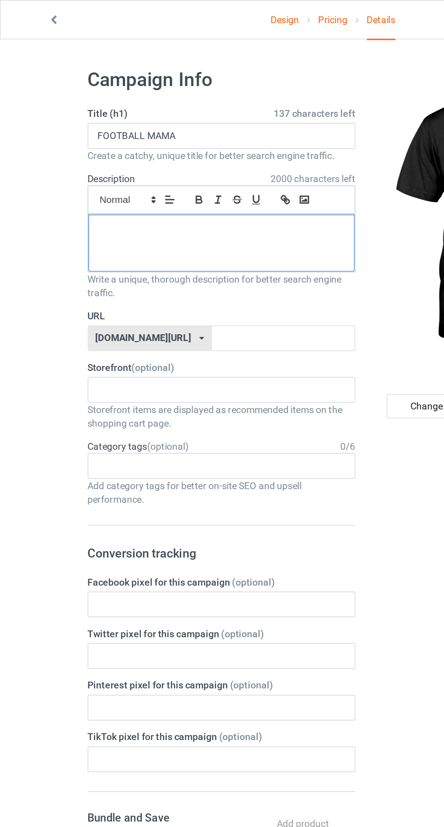
click at [88, 178] on div at bounding box center [147, 162] width 177 height 38
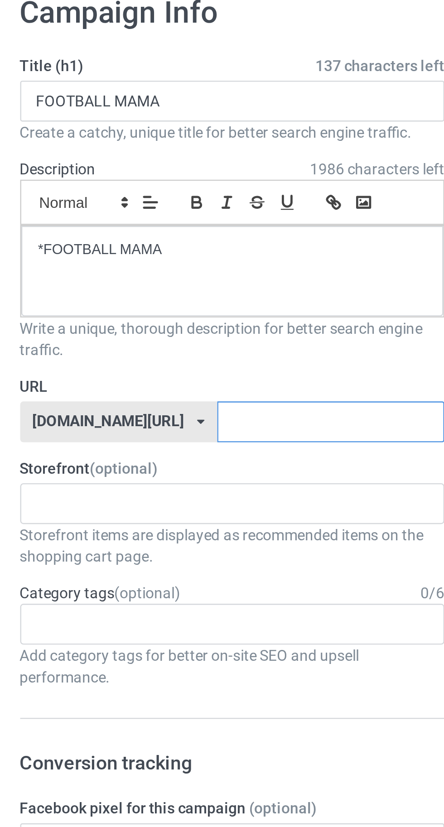
click at [198, 227] on input "text" at bounding box center [189, 225] width 96 height 17
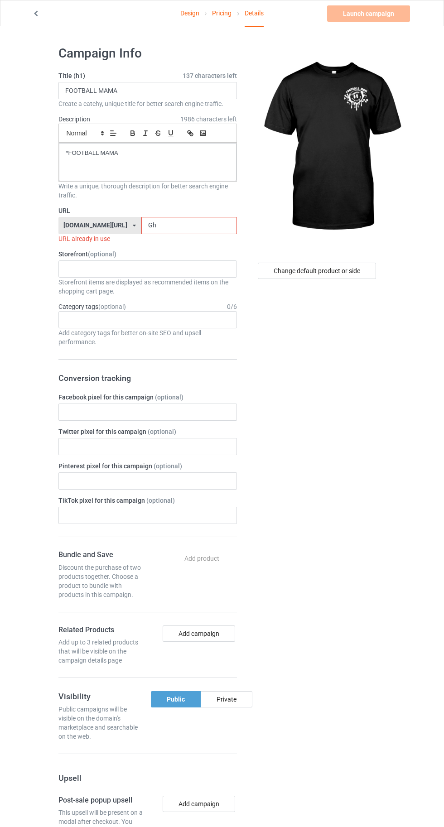
type input "Ghp"
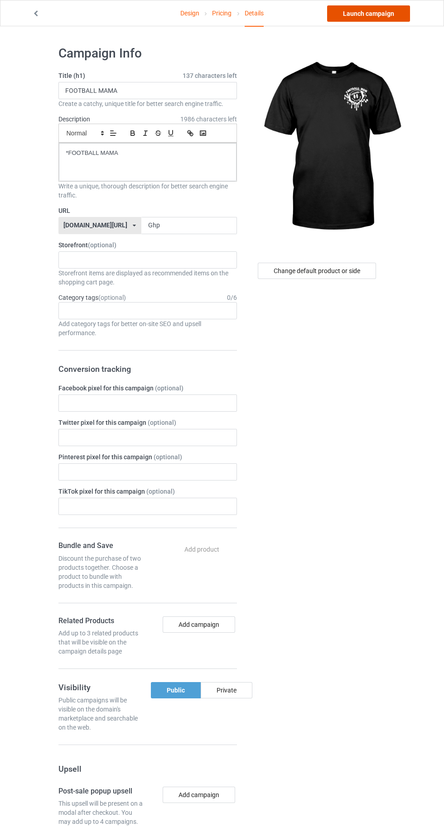
click at [374, 13] on link "Launch campaign" at bounding box center [368, 13] width 83 height 16
